Goal: Navigation & Orientation: Go to known website

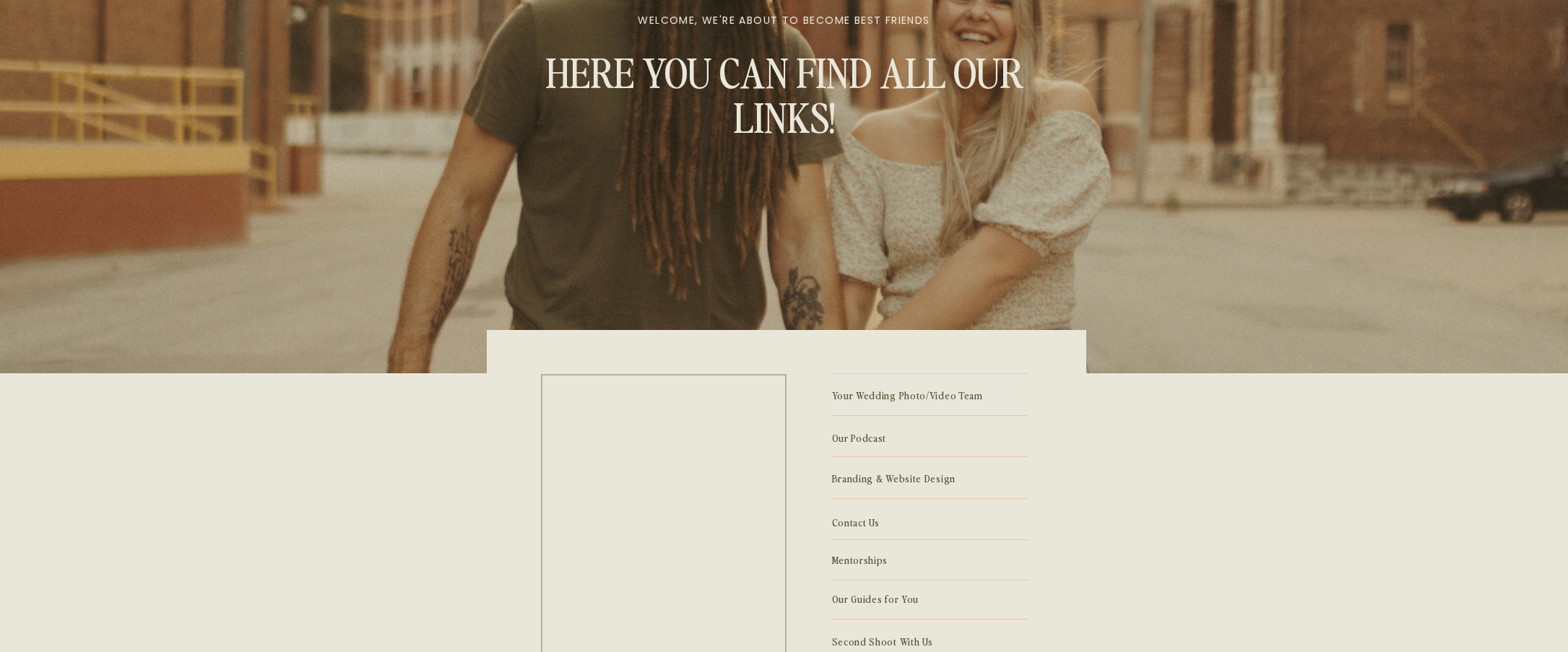
scroll to position [369, 0]
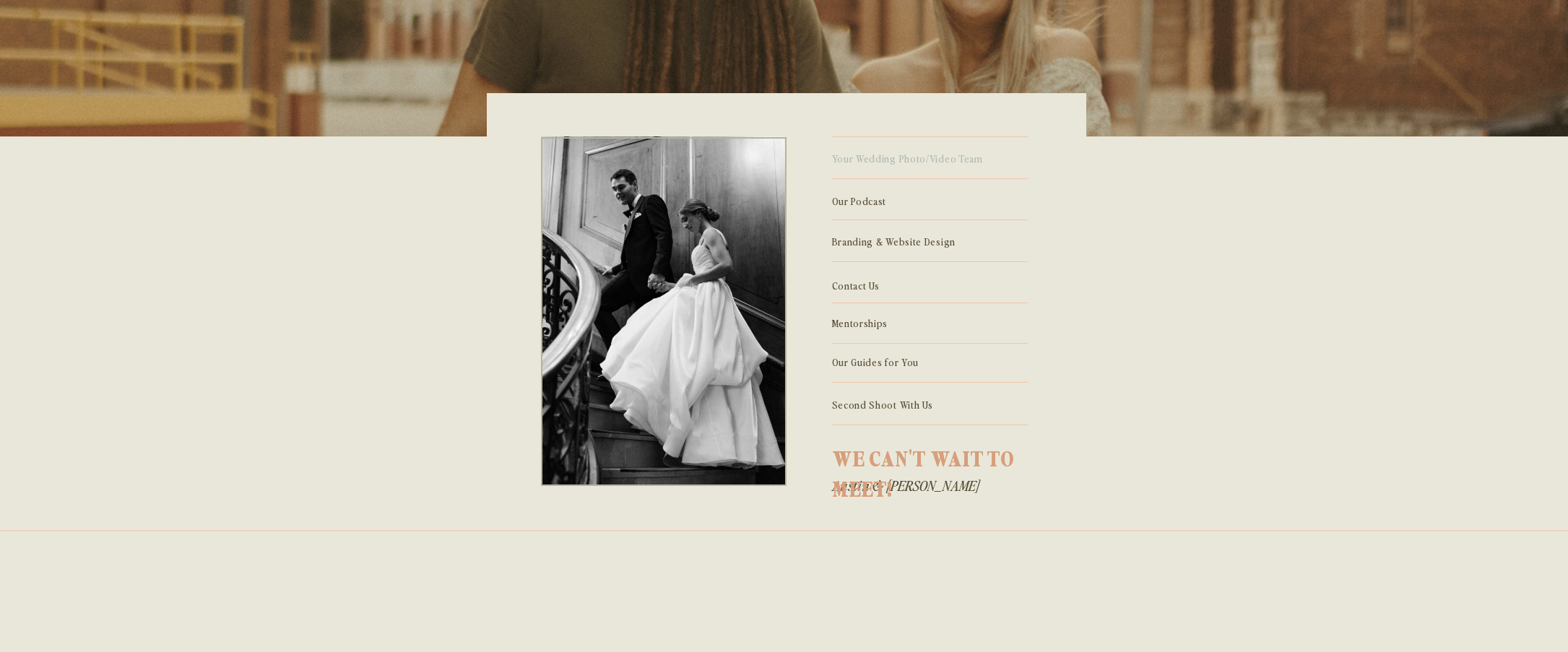
click at [883, 161] on p "Your Wedding Photo/Video Team" at bounding box center [931, 158] width 197 height 16
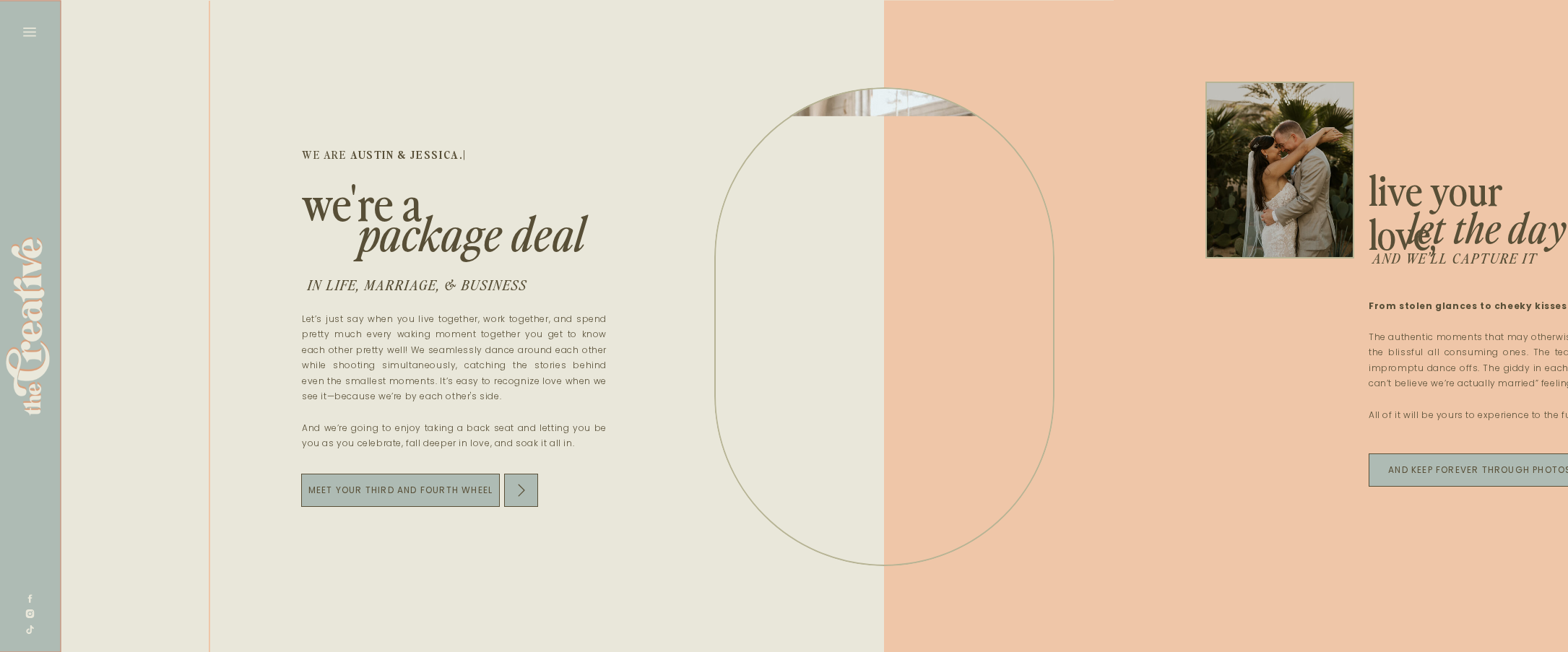
scroll to position [0, 3412]
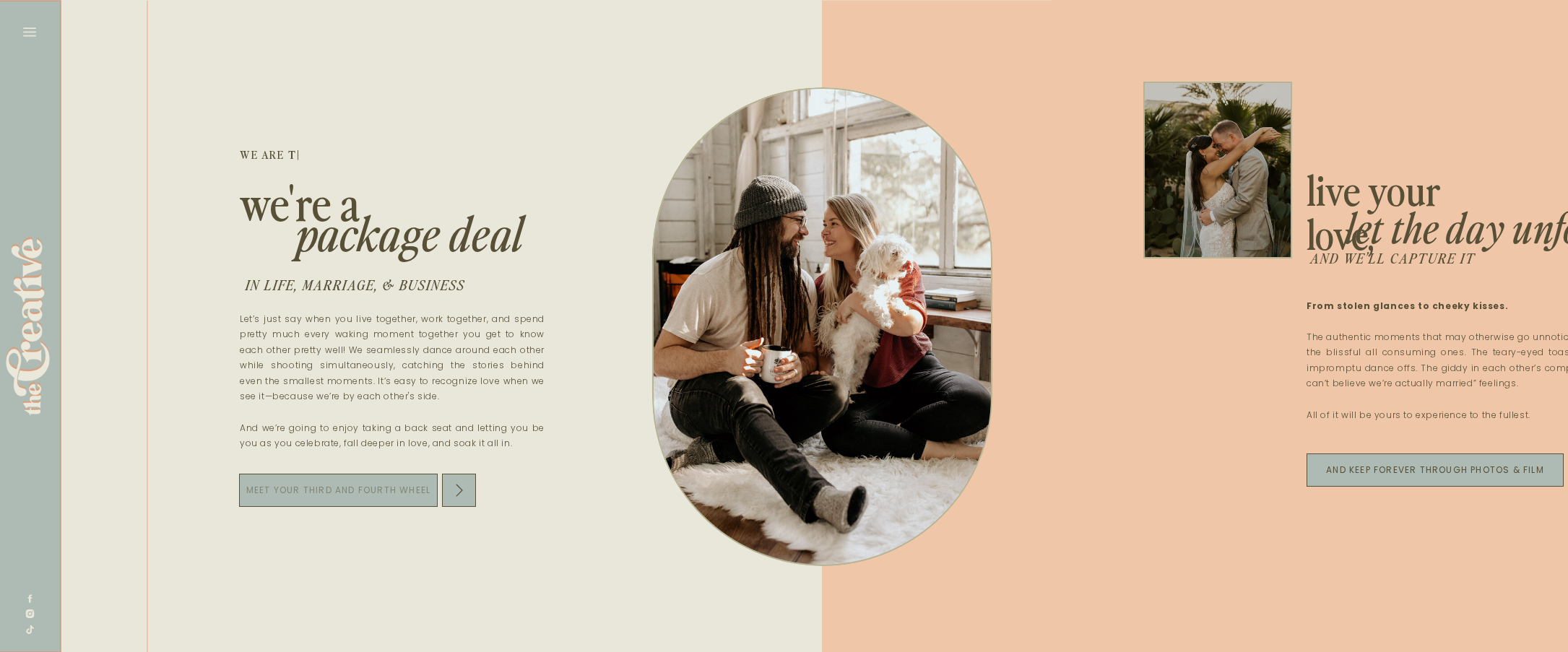
click at [380, 492] on p "Meet your third and fourth wheel" at bounding box center [338, 491] width 199 height 20
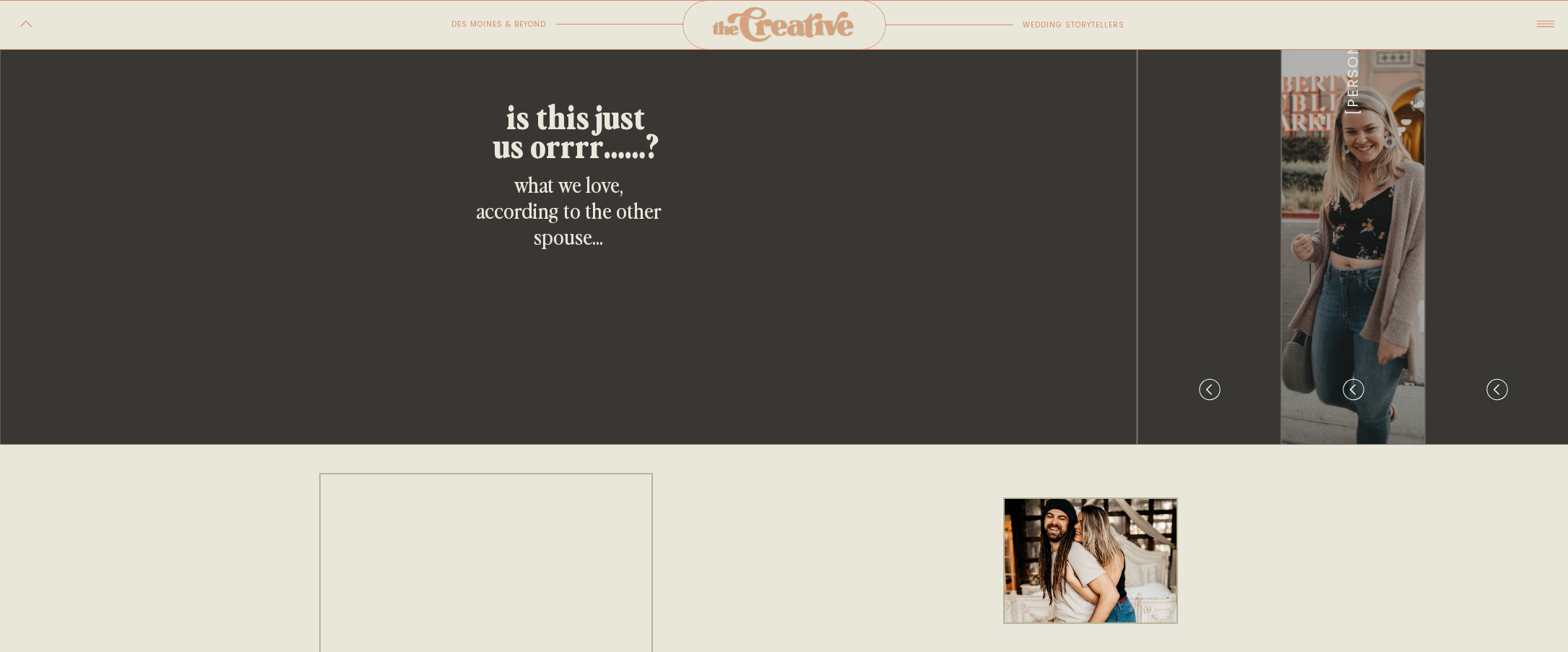
scroll to position [3401, 0]
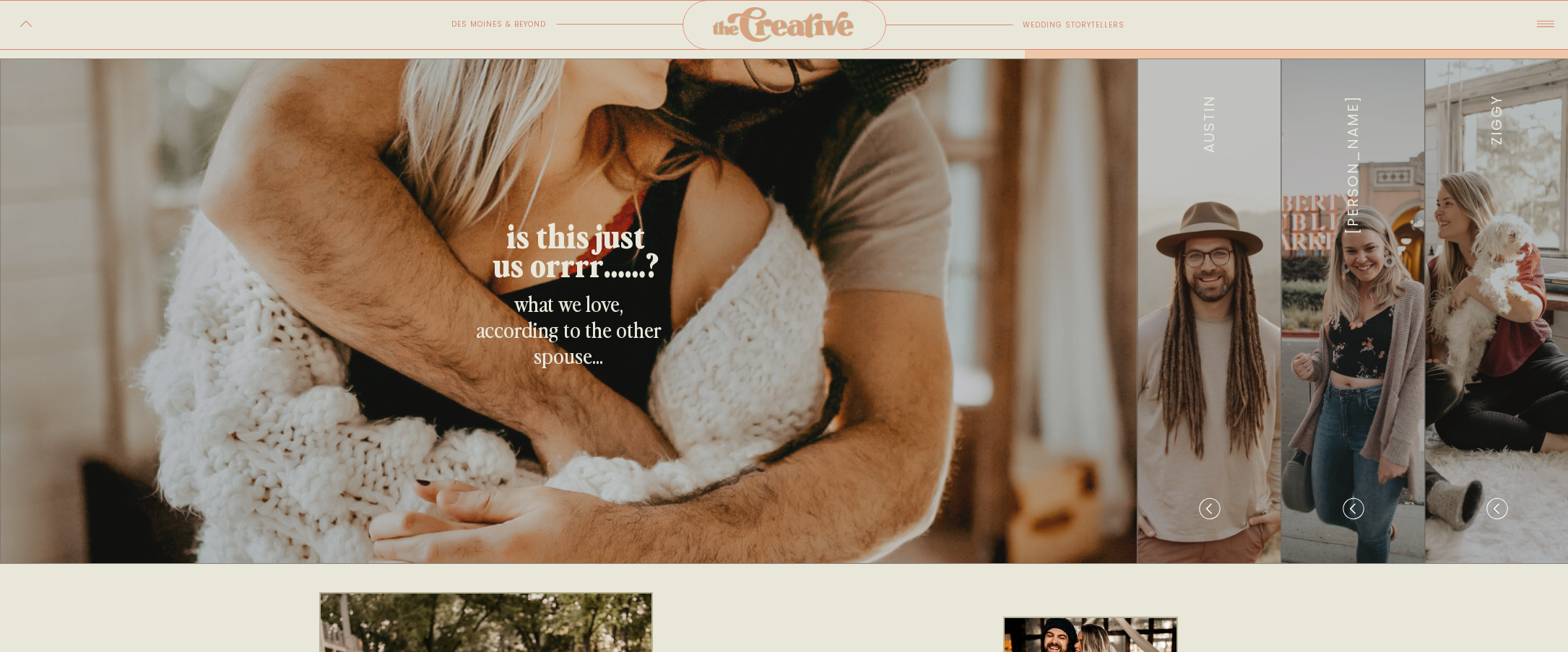
click at [1199, 379] on div at bounding box center [1209, 312] width 143 height 506
click at [1204, 506] on icon at bounding box center [1209, 509] width 25 height 25
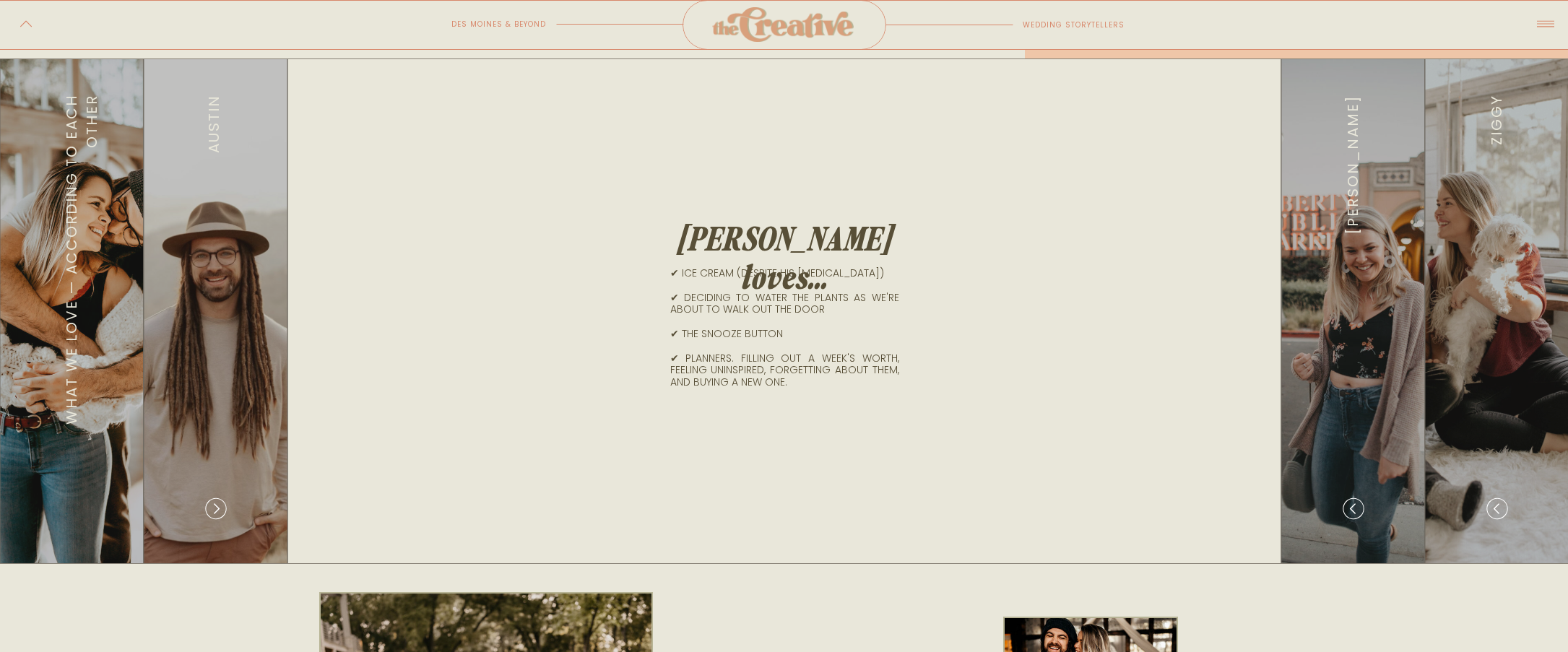
click at [226, 355] on div at bounding box center [216, 312] width 143 height 506
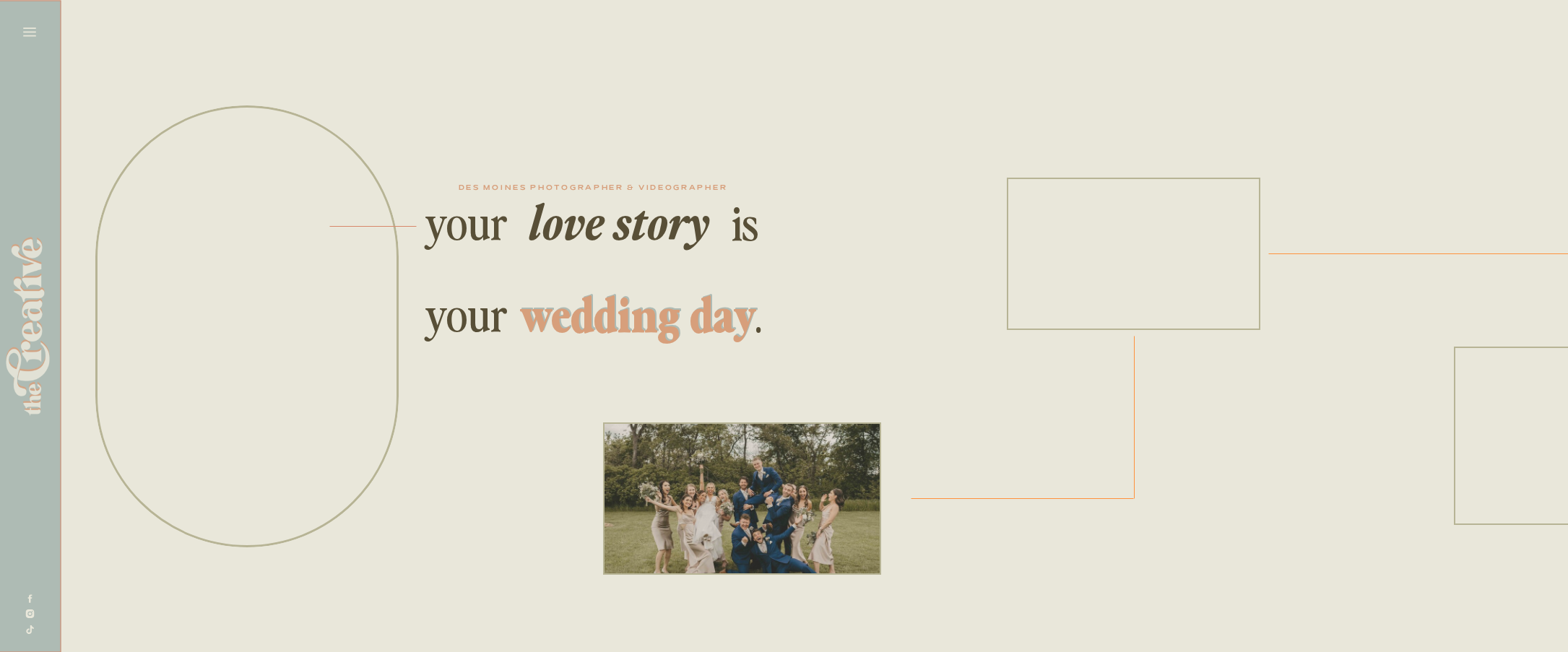
scroll to position [0, 3412]
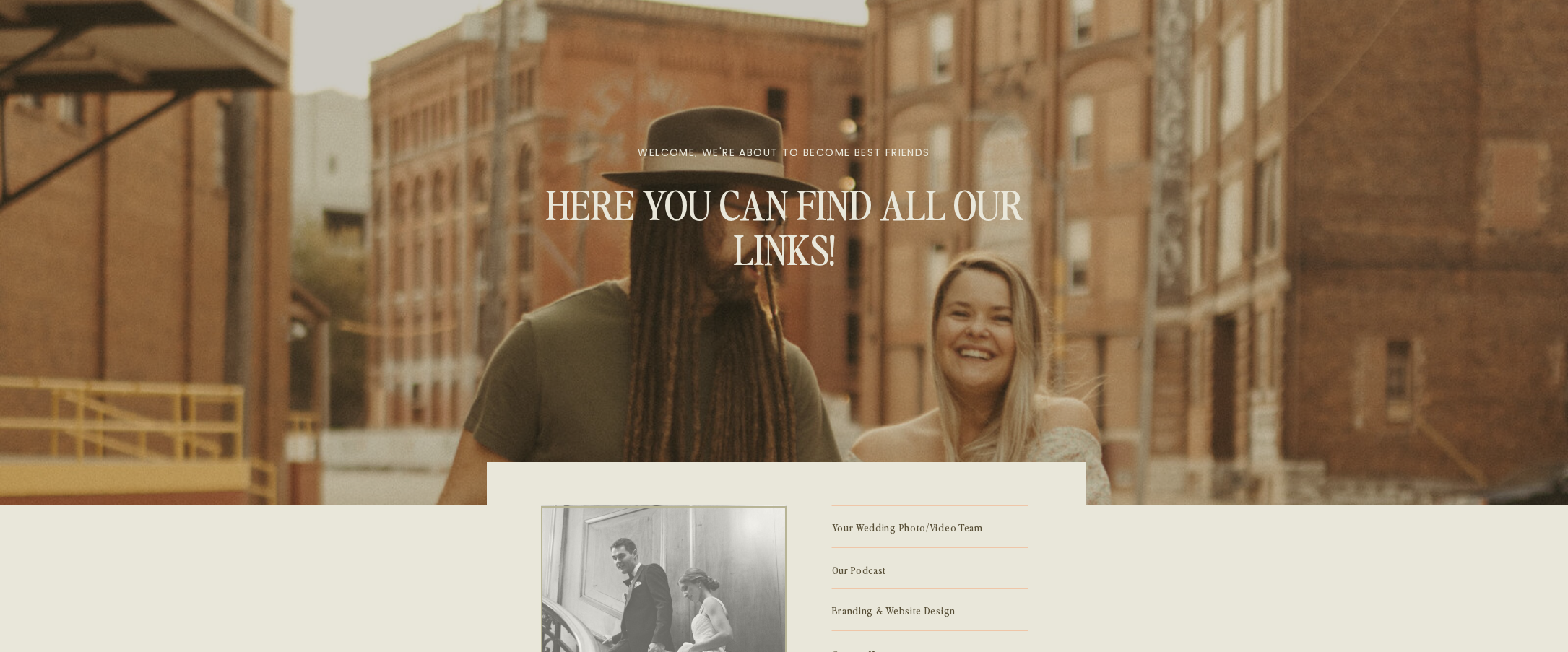
scroll to position [369, 0]
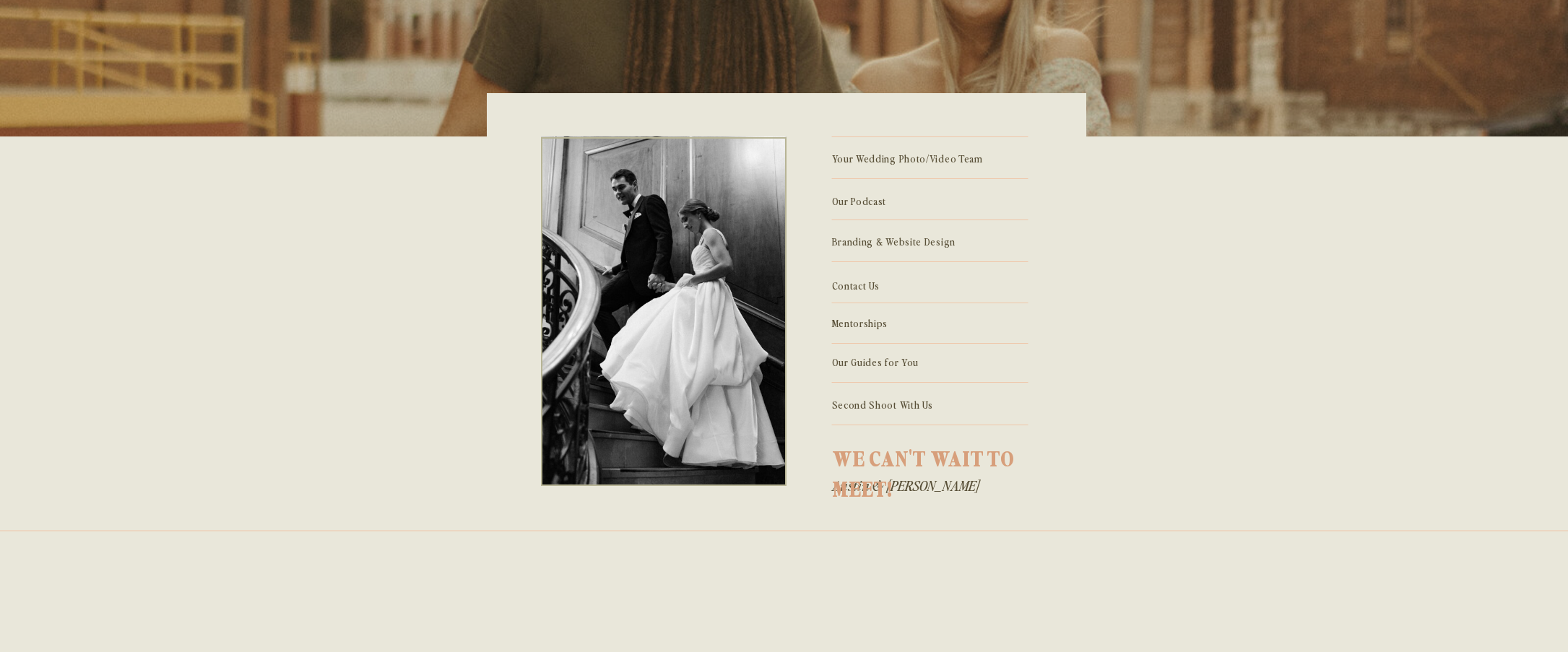
click at [906, 248] on div "Here you can find all our links! WElcome, we're about to become best friends Yo…" at bounding box center [784, 407] width 1568 height 1551
click at [906, 242] on p "Branding & Website Design" at bounding box center [931, 240] width 197 height 16
